Goal: Task Accomplishment & Management: Use online tool/utility

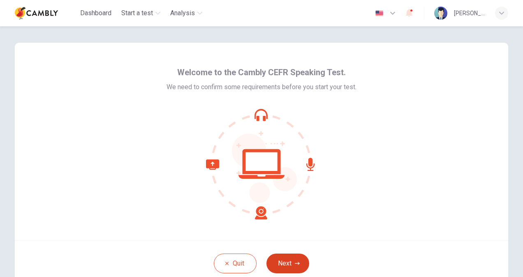
click at [301, 265] on button "Next" at bounding box center [287, 264] width 43 height 20
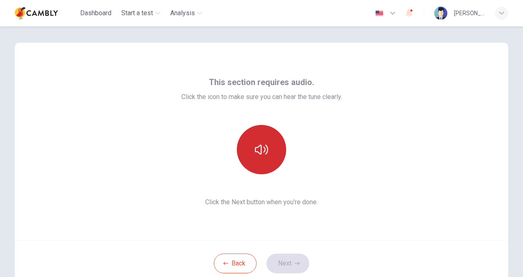
click at [264, 141] on button "button" at bounding box center [261, 149] width 49 height 49
click at [270, 154] on button "button" at bounding box center [261, 149] width 49 height 49
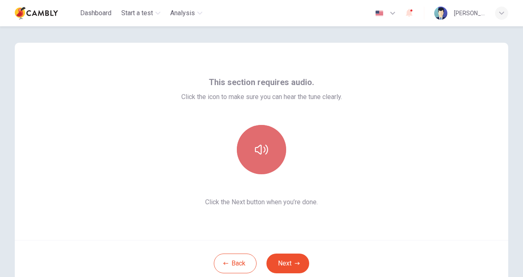
click at [270, 154] on button "button" at bounding box center [261, 149] width 49 height 49
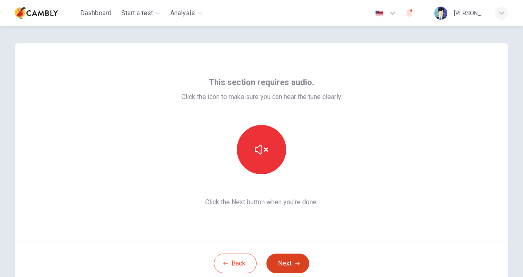
click at [292, 262] on button "Next" at bounding box center [287, 264] width 43 height 20
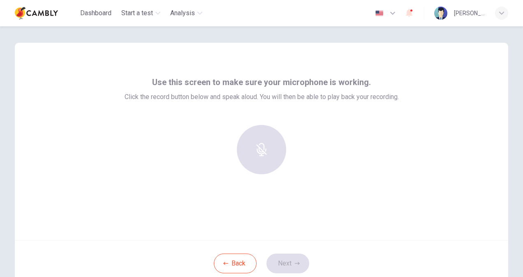
click at [261, 157] on div at bounding box center [261, 149] width 89 height 49
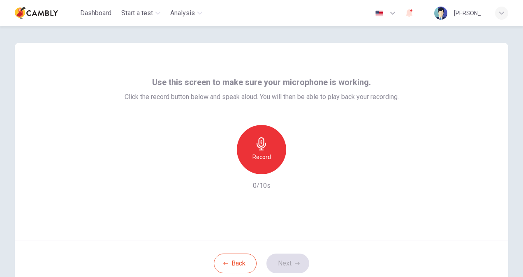
click at [247, 141] on div "Record" at bounding box center [261, 149] width 49 height 49
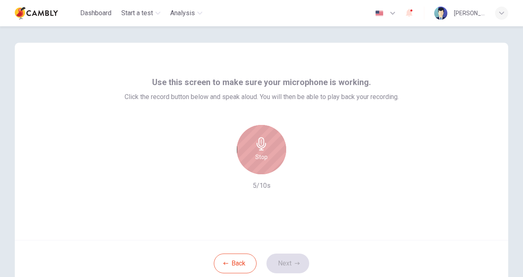
click at [268, 150] on div "Stop" at bounding box center [261, 149] width 49 height 49
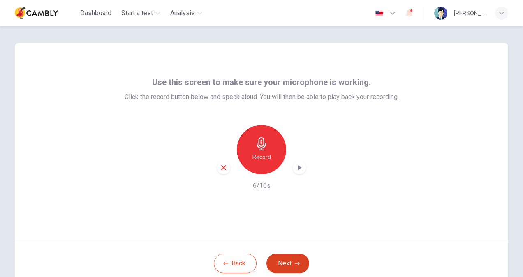
click at [294, 261] on button "Next" at bounding box center [287, 264] width 43 height 20
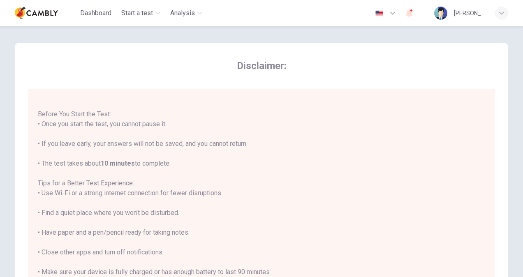
scroll to position [154, 0]
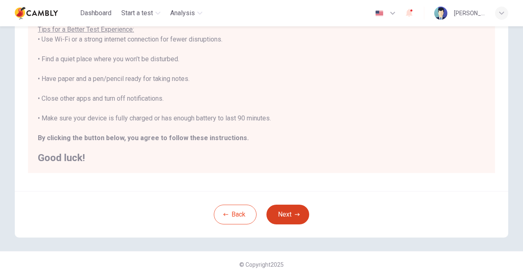
click at [295, 214] on icon "button" at bounding box center [297, 214] width 5 height 5
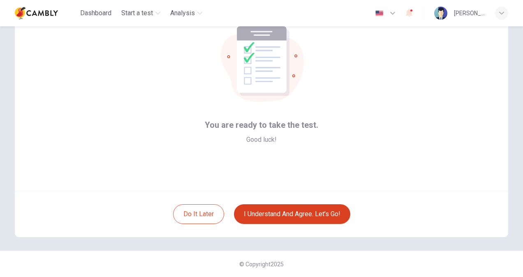
scroll to position [49, 0]
click at [294, 214] on button "I understand and agree. Let’s go!" at bounding box center [292, 214] width 116 height 20
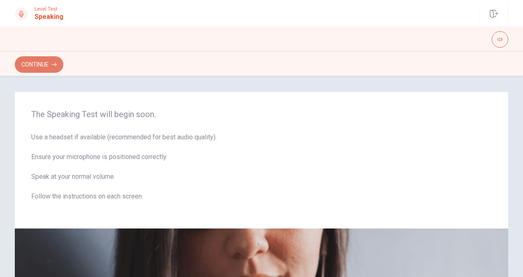
click at [52, 69] on button "Continue" at bounding box center [39, 64] width 49 height 16
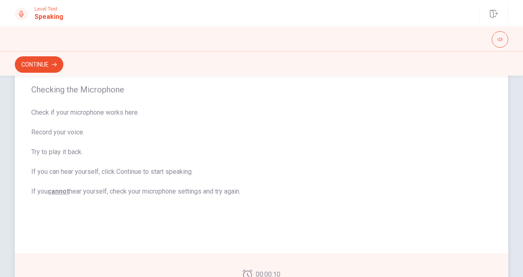
scroll to position [41, 0]
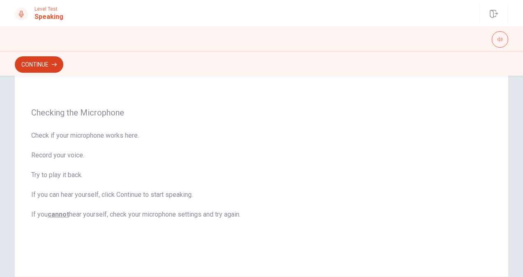
click at [55, 70] on button "Continue" at bounding box center [39, 64] width 49 height 16
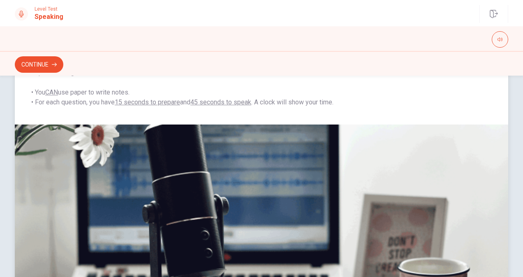
scroll to position [216, 0]
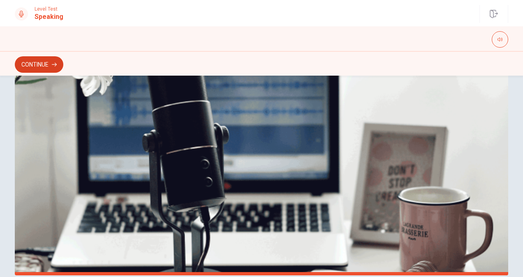
click at [33, 65] on button "Continue" at bounding box center [39, 64] width 49 height 16
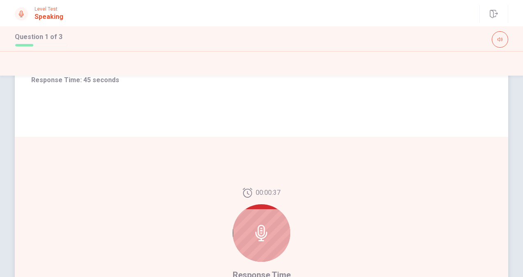
scroll to position [175, 0]
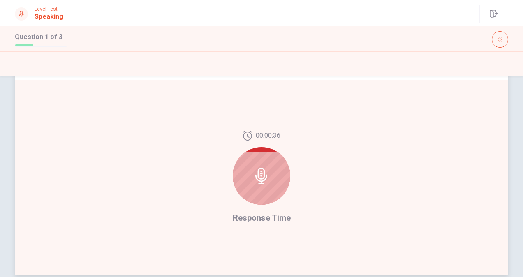
click at [245, 178] on div at bounding box center [262, 176] width 58 height 58
click at [260, 177] on icon at bounding box center [261, 176] width 16 height 16
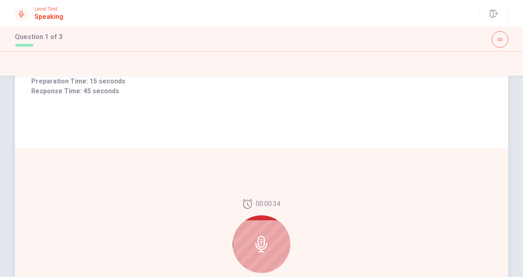
scroll to position [216, 0]
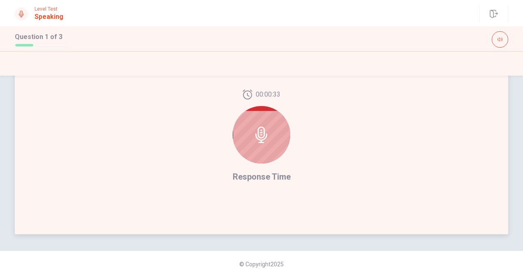
click at [260, 141] on icon at bounding box center [261, 135] width 16 height 16
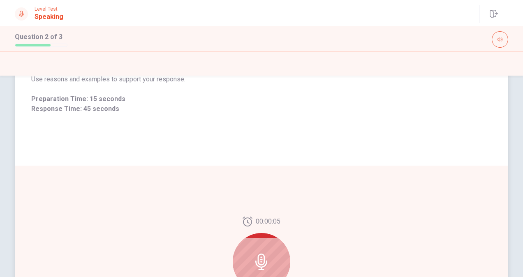
scroll to position [90, 0]
click at [275, 241] on div at bounding box center [262, 261] width 58 height 58
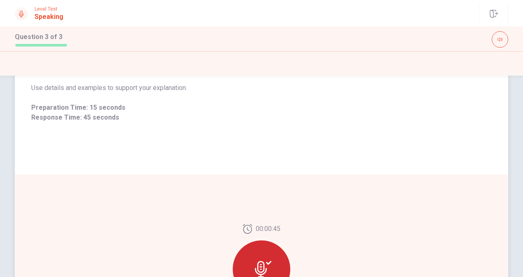
scroll to position [72, 0]
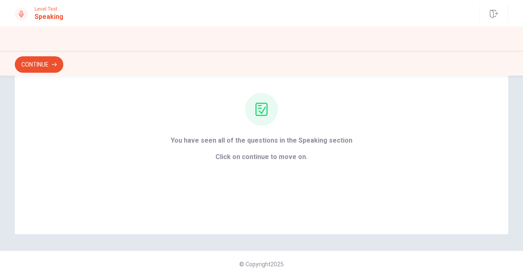
click at [66, 67] on div "Continue" at bounding box center [261, 65] width 493 height 16
click at [55, 66] on icon "button" at bounding box center [54, 65] width 5 height 4
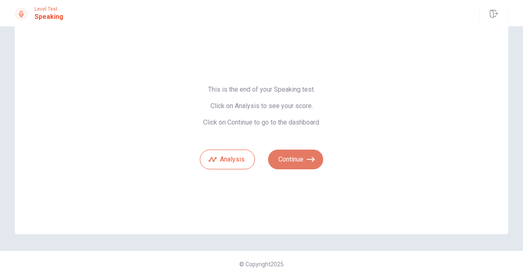
click at [299, 155] on button "Continue" at bounding box center [295, 160] width 55 height 20
